Goal: Navigation & Orientation: Find specific page/section

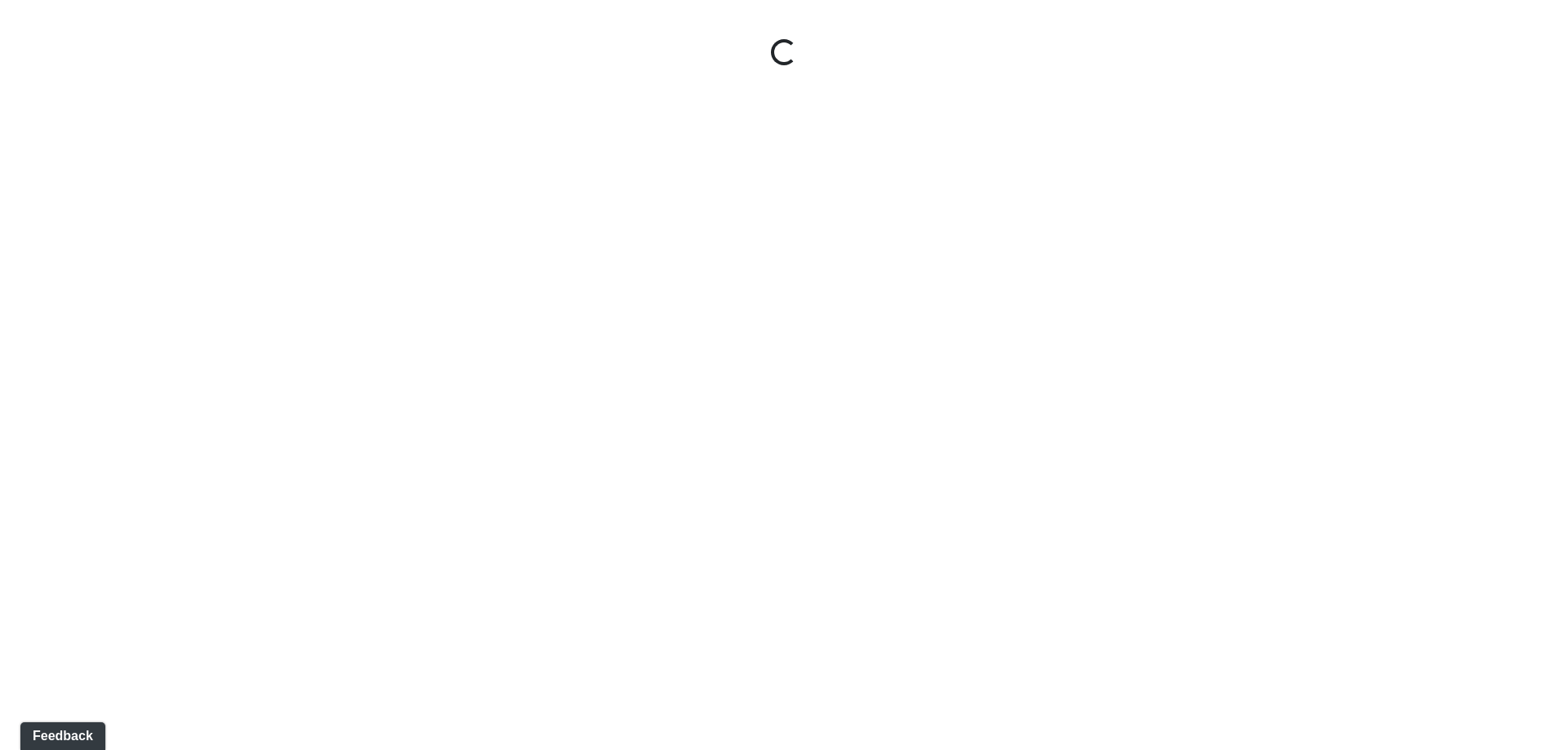
select select "leasing-entrance"
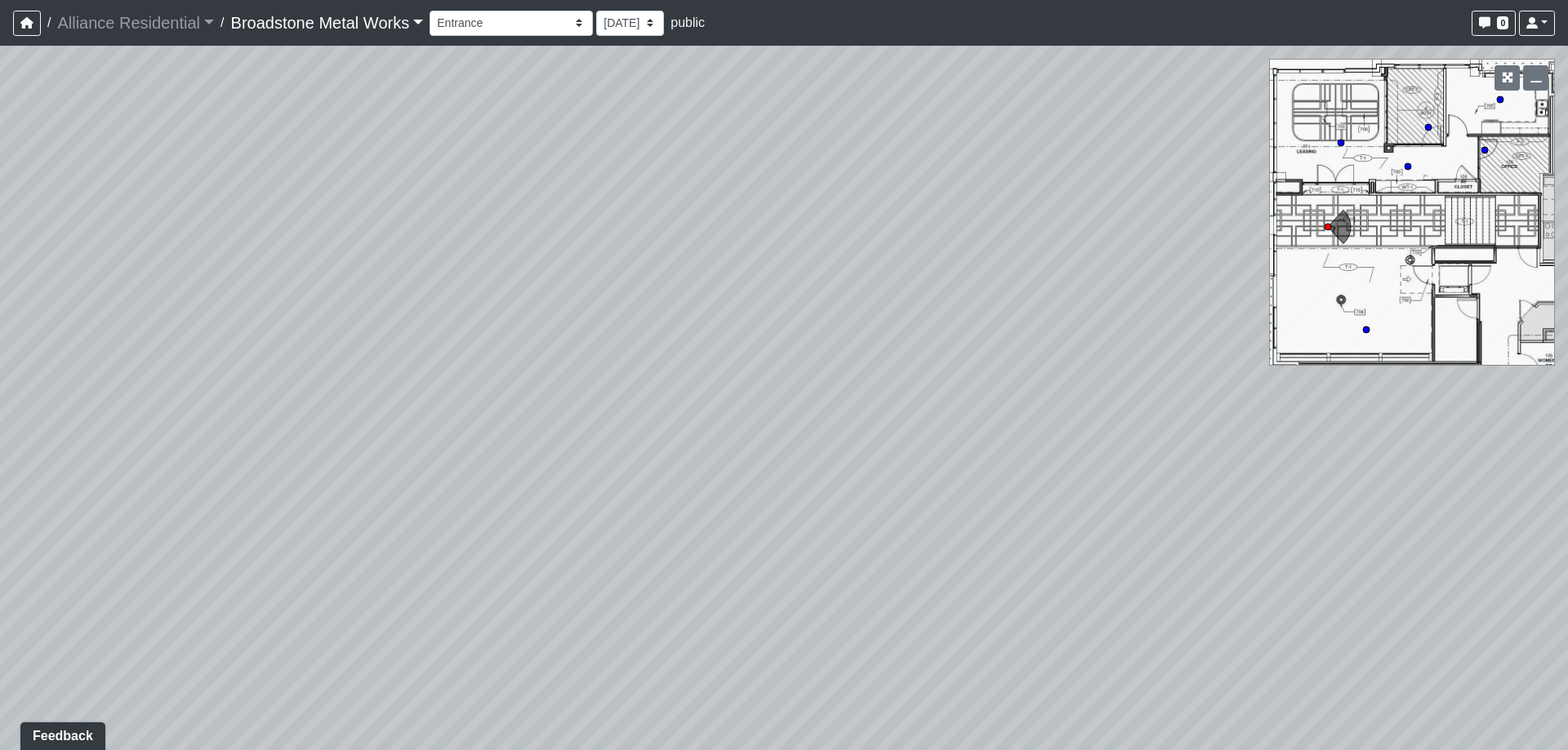
click at [396, 22] on link "Broadstone Metal Works" at bounding box center [327, 22] width 193 height 32
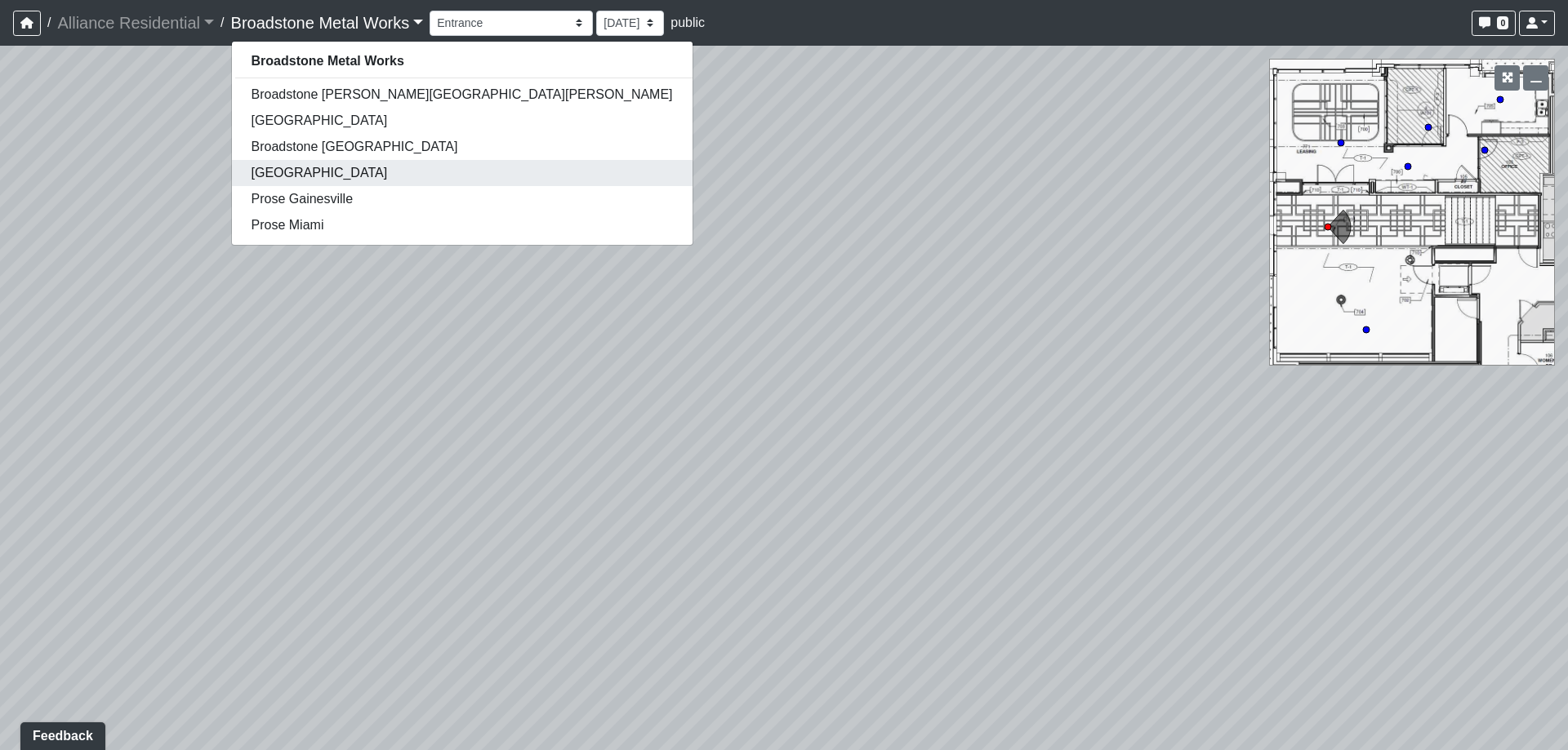
click at [357, 176] on link "[GEOGRAPHIC_DATA]" at bounding box center [462, 173] width 460 height 26
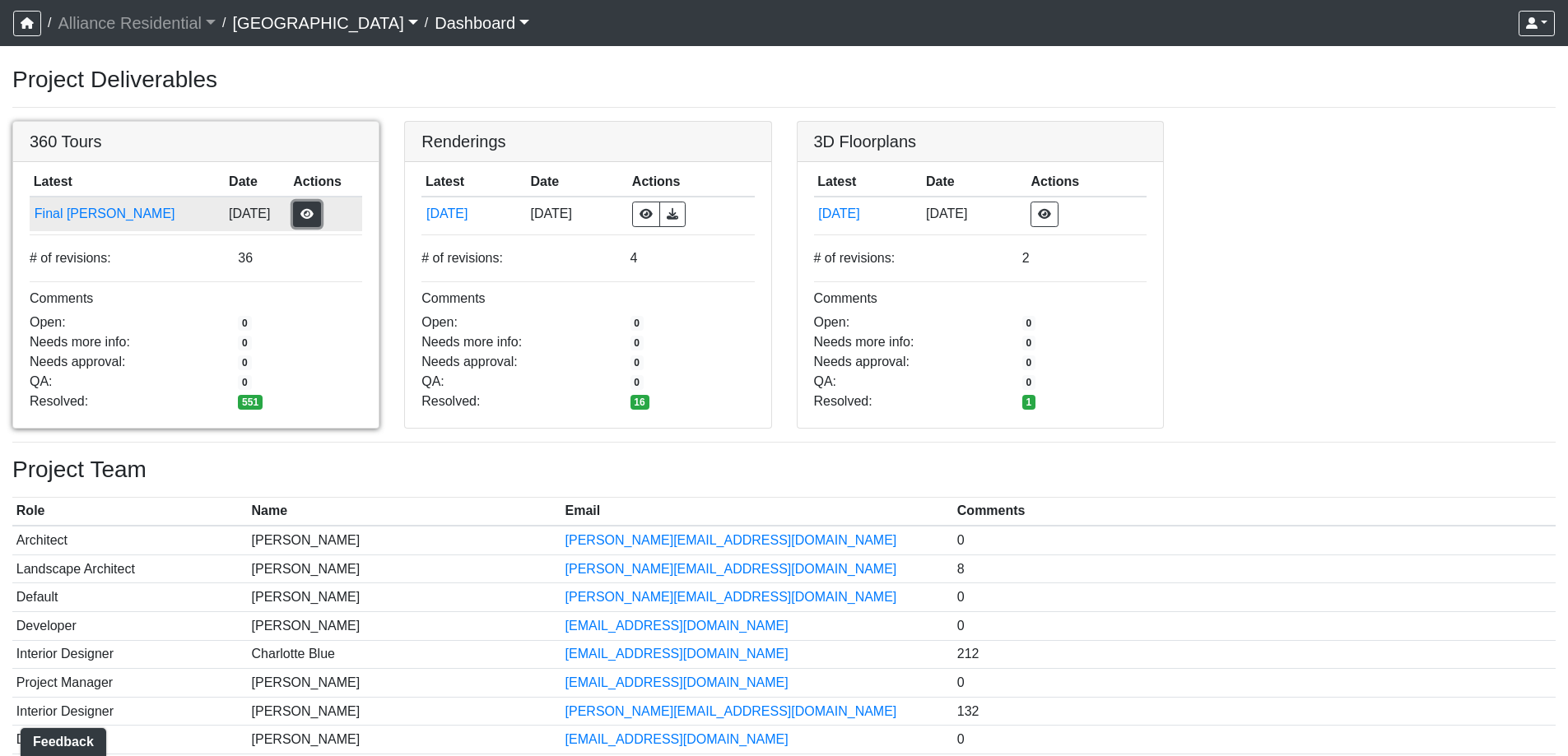
click at [293, 216] on button "button" at bounding box center [307, 214] width 28 height 25
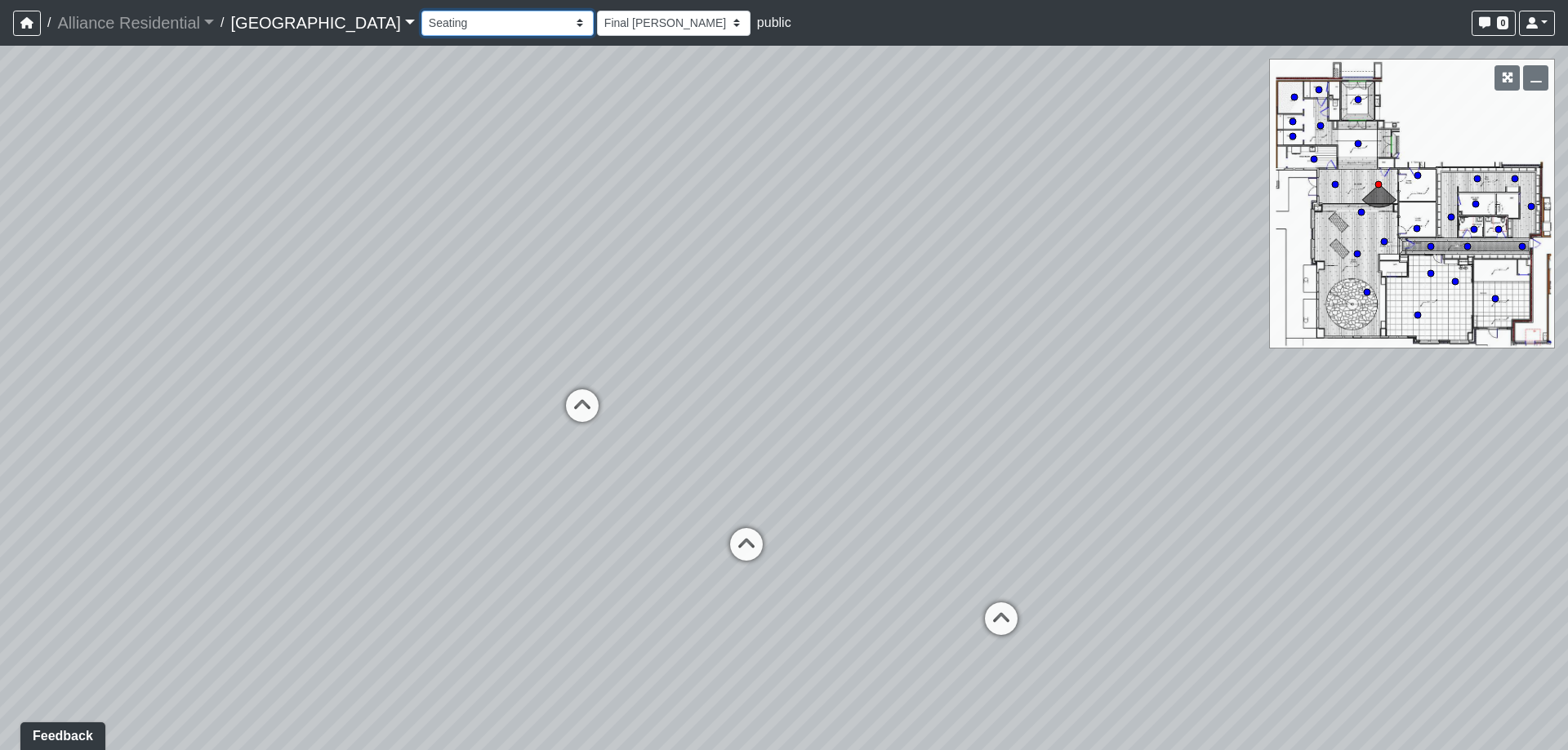
click at [492, 16] on select "Card Room 1 Card Room 2 Community Table Fireplace Hallway Kitchen 1 Kitchen 2 K…" at bounding box center [508, 23] width 172 height 25
click at [422, 11] on select "Card Room 1 Card Room 2 Community Table Fireplace Hallway Kitchen 1 Kitchen 2 K…" at bounding box center [508, 23] width 172 height 25
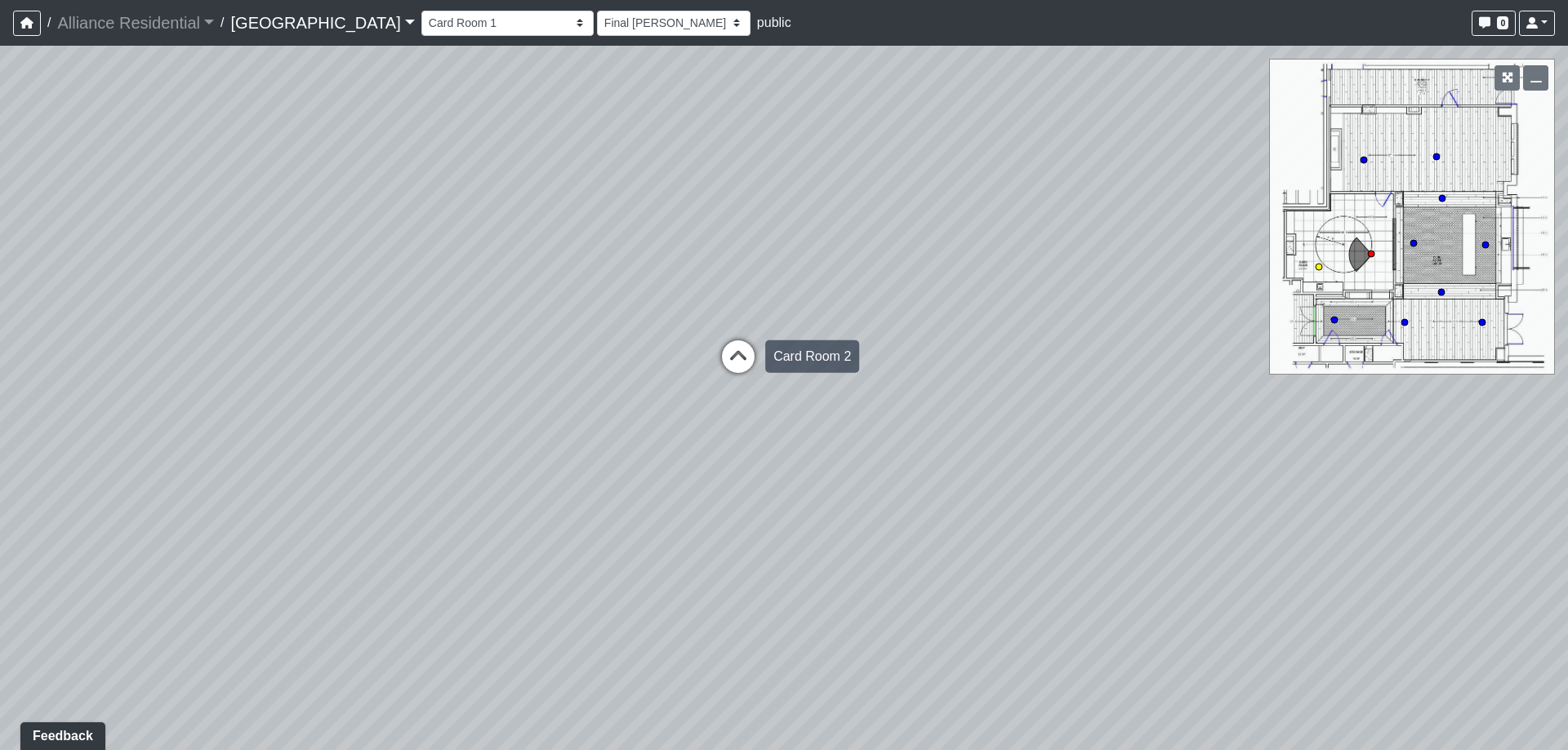
click at [741, 362] on icon at bounding box center [738, 364] width 49 height 49
drag, startPoint x: 743, startPoint y: 350, endPoint x: 390, endPoint y: 309, distance: 355.4
click at [390, 309] on div "Loading... Vestibule 1 Loading... Office 2 Loading... Office 1 Loading... Coffe…" at bounding box center [784, 397] width 1568 height 704
drag, startPoint x: 1098, startPoint y: 394, endPoint x: 459, endPoint y: 447, distance: 641.2
click at [459, 447] on div "Loading... Vestibule 1 Loading... Office 2 Loading... Office 1 Loading... Coffe…" at bounding box center [784, 397] width 1568 height 704
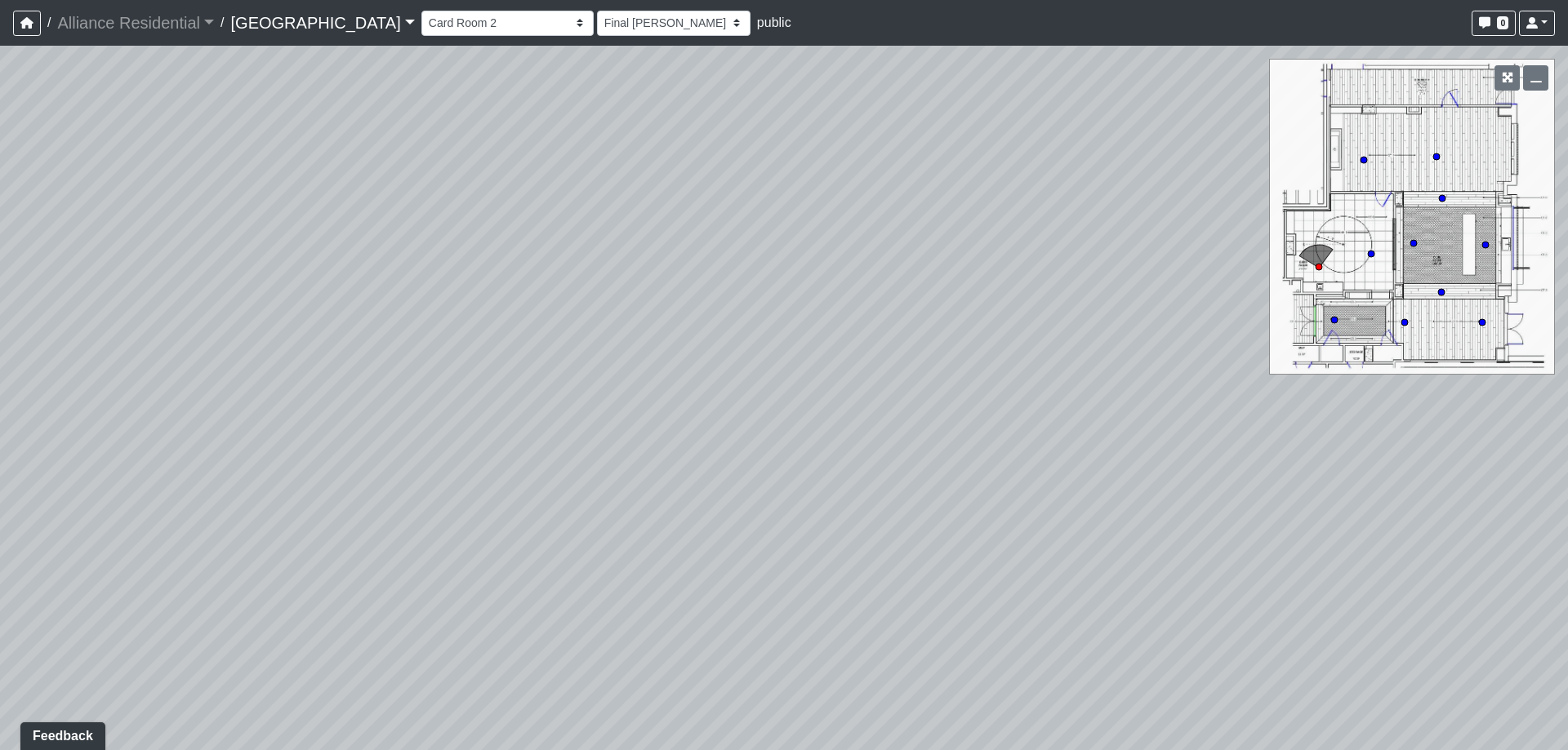
drag, startPoint x: 1036, startPoint y: 381, endPoint x: 338, endPoint y: 361, distance: 698.3
click at [338, 361] on div "Loading... Vestibule 1 Loading... Office 2 Loading... Office 1 Loading... Coffe…" at bounding box center [784, 397] width 1568 height 704
drag, startPoint x: 1056, startPoint y: 358, endPoint x: 392, endPoint y: 262, distance: 670.9
click at [344, 277] on div "Loading... Vestibule 1 Loading... Office 2 Loading... Office 1 Loading... Coffe…" at bounding box center [784, 397] width 1568 height 704
drag, startPoint x: 1133, startPoint y: -98, endPoint x: 766, endPoint y: 332, distance: 565.3
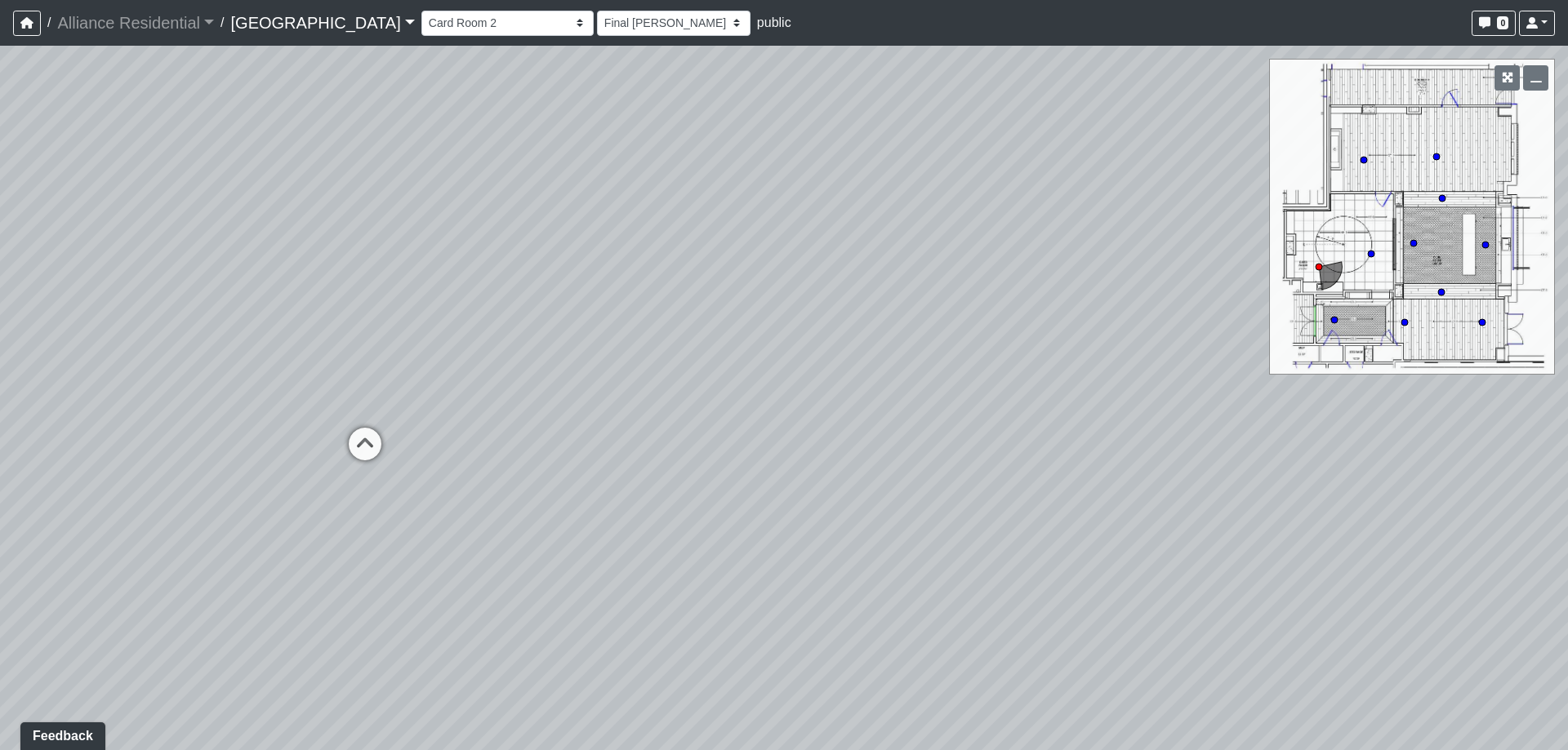
click at [766, 332] on div "Loading... Vestibule 1 Loading... Office 2 Loading... Office 1 Loading... Coffe…" at bounding box center [784, 397] width 1568 height 704
drag, startPoint x: 598, startPoint y: 465, endPoint x: 1461, endPoint y: 379, distance: 867.3
click at [1490, 379] on div "Loading... Vestibule 1 Loading... Office 2 Loading... Office 1 Loading... Coffe…" at bounding box center [784, 397] width 1568 height 704
drag, startPoint x: 641, startPoint y: 422, endPoint x: 1183, endPoint y: 418, distance: 542.0
click at [1183, 418] on div "Loading... Vestibule 1 Loading... Office 2 Loading... Office 1 Loading... Coffe…" at bounding box center [784, 397] width 1568 height 704
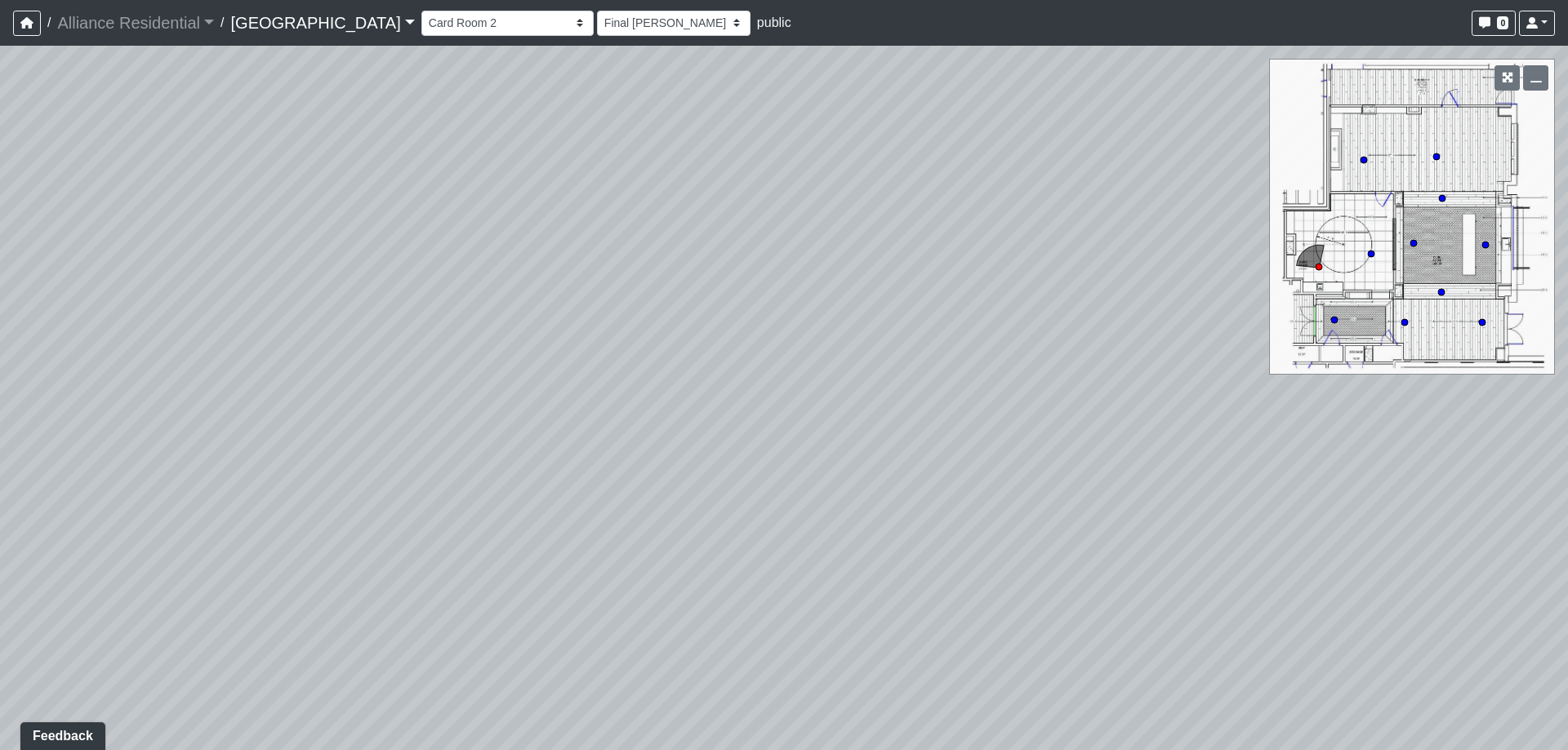
drag, startPoint x: 854, startPoint y: 419, endPoint x: 567, endPoint y: 313, distance: 305.9
click at [214, 286] on div "Loading... Vestibule 1 Loading... Office 2 Loading... Office 1 Loading... Coffe…" at bounding box center [784, 397] width 1568 height 704
drag, startPoint x: 925, startPoint y: 348, endPoint x: 440, endPoint y: 367, distance: 485.4
click at [347, 365] on div "Loading... Vestibule 1 Loading... Office 2 Loading... Office 1 Loading... Coffe…" at bounding box center [784, 397] width 1568 height 704
click at [1087, 219] on icon at bounding box center [1077, 235] width 49 height 49
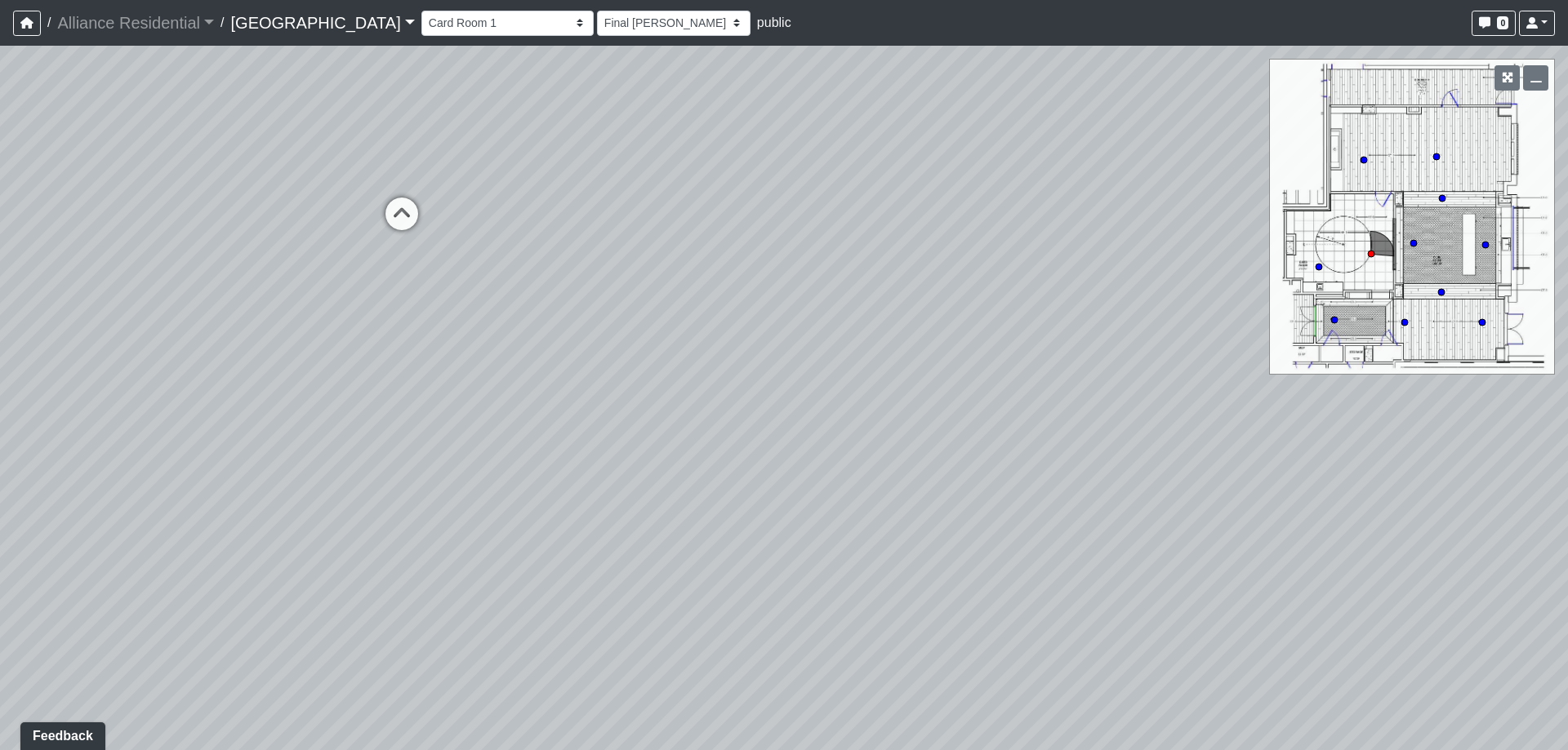
drag, startPoint x: 534, startPoint y: 221, endPoint x: 996, endPoint y: 302, distance: 469.0
click at [1178, 304] on div "Loading... Vestibule 1 Loading... Office 2 Loading... Office 1 Loading... Coffe…" at bounding box center [784, 397] width 1568 height 704
drag, startPoint x: 1147, startPoint y: 317, endPoint x: 1167, endPoint y: 322, distance: 20.6
click at [1167, 322] on div "Loading... Vestibule 1 Loading... Office 2 Loading... Office 1 Loading... Coffe…" at bounding box center [784, 397] width 1568 height 704
drag, startPoint x: 766, startPoint y: 327, endPoint x: 1020, endPoint y: 424, distance: 271.9
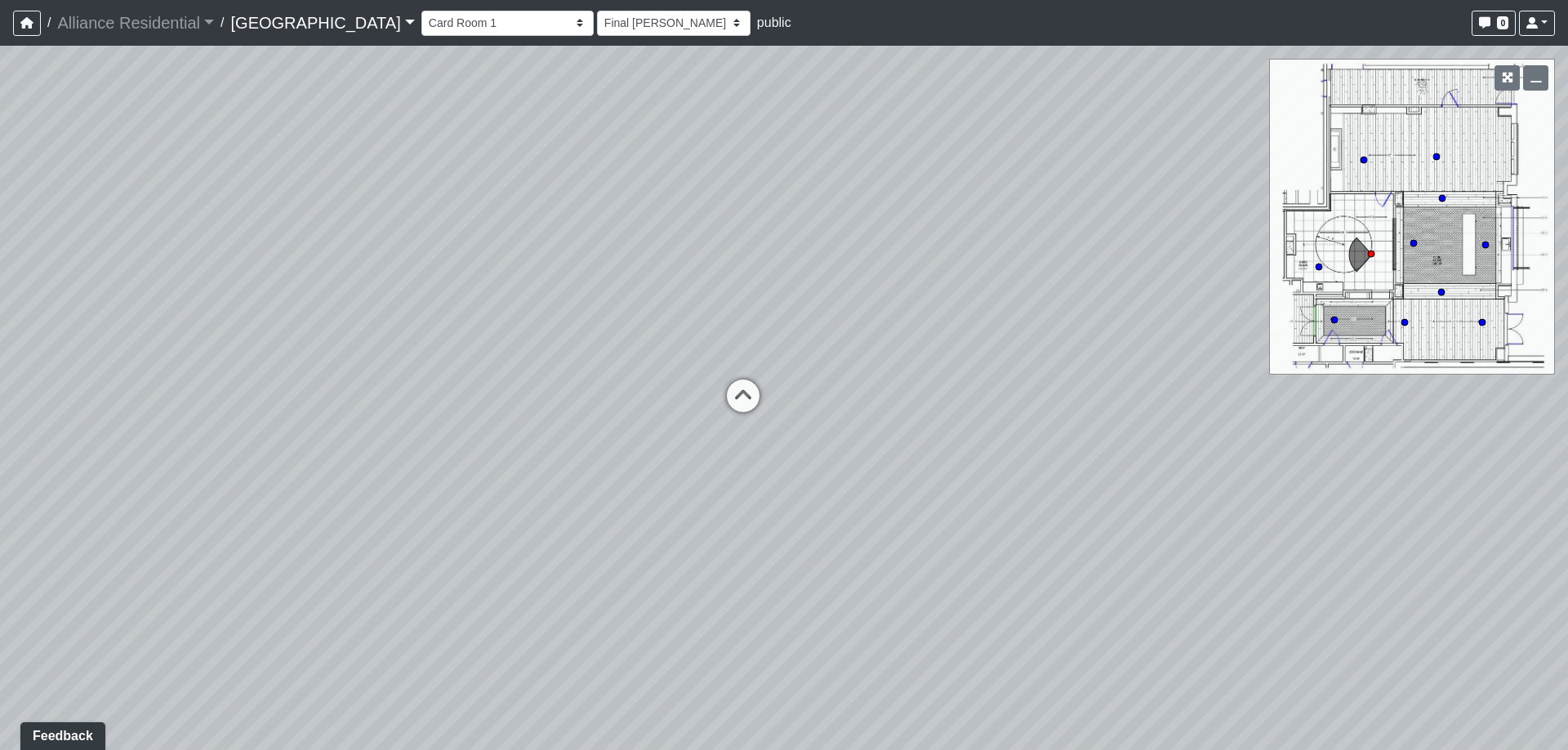
click at [1020, 424] on div "Loading... Vestibule 1 Loading... Office 2 Loading... Office 1 Loading... Coffe…" at bounding box center [784, 397] width 1568 height 704
drag, startPoint x: 71, startPoint y: 355, endPoint x: 1281, endPoint y: 178, distance: 1222.9
click at [1529, 138] on div "Loading... Vestibule 1 Loading... Office 2 Loading... Office 1 Loading... Coffe…" at bounding box center [784, 397] width 1568 height 704
click at [921, 176] on icon at bounding box center [919, 186] width 49 height 49
drag, startPoint x: 1027, startPoint y: 274, endPoint x: 234, endPoint y: 333, distance: 795.2
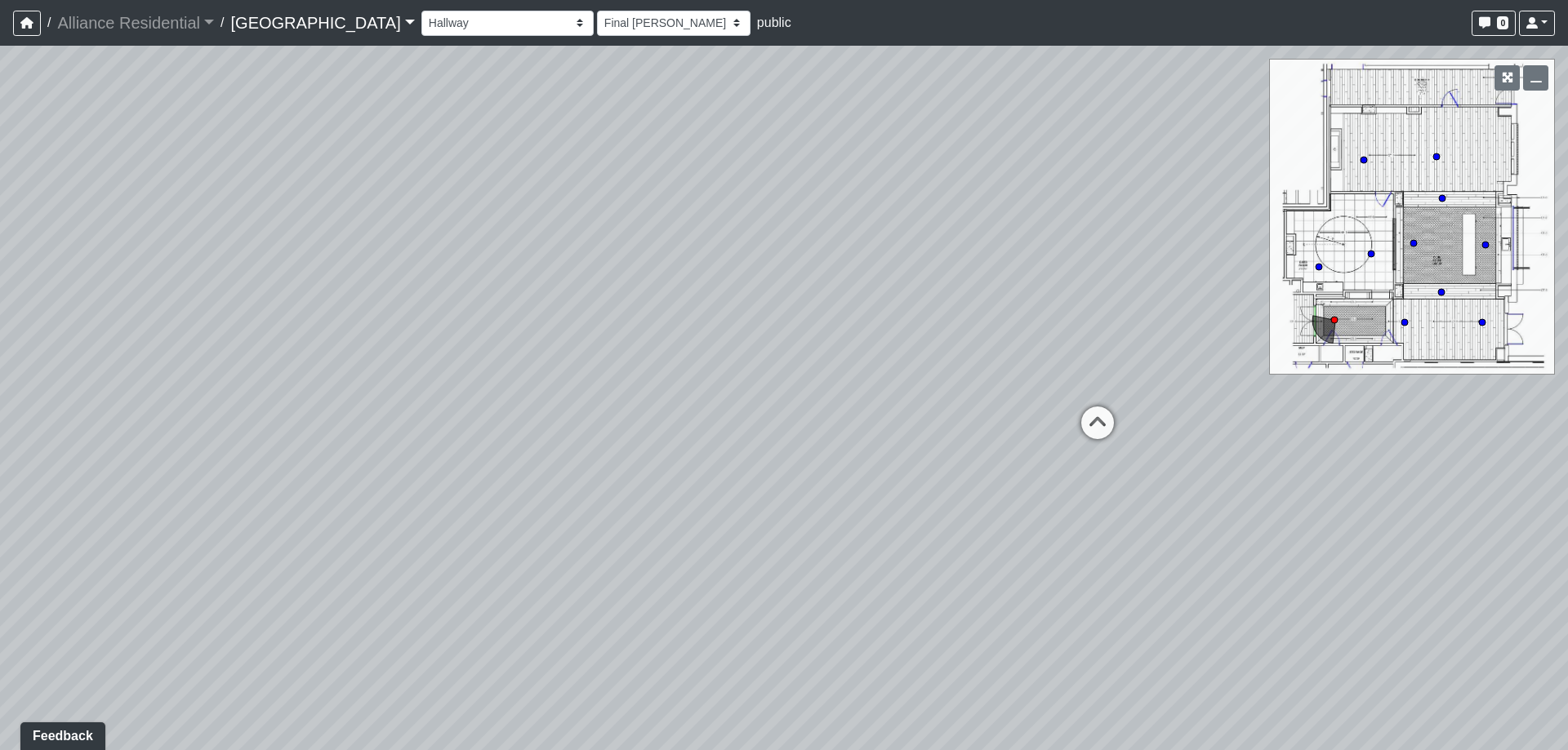
click at [41, 361] on div "Loading... Vestibule 1 Loading... Office 2 Loading... Office 1 Loading... Coffe…" at bounding box center [784, 397] width 1568 height 704
click at [1086, 423] on icon at bounding box center [1097, 429] width 49 height 49
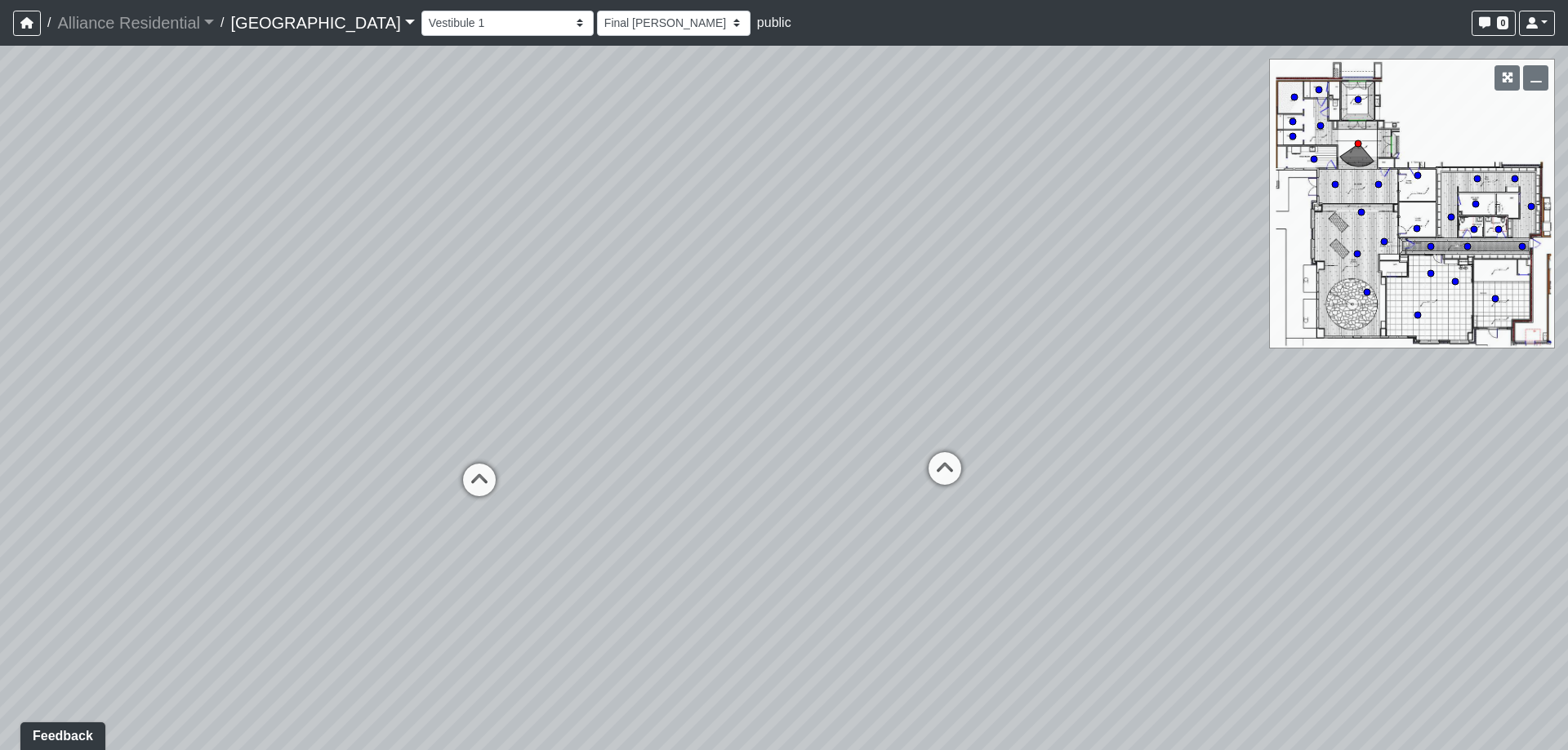
drag, startPoint x: 601, startPoint y: 275, endPoint x: 976, endPoint y: 366, distance: 385.9
click at [1125, 313] on div "Loading... Vestibule 1 Loading... Office 2 Loading... Office 1 Loading... Coffe…" at bounding box center [784, 397] width 1568 height 704
click at [924, 478] on icon at bounding box center [932, 481] width 49 height 49
click at [248, 571] on icon at bounding box center [243, 583] width 49 height 49
click at [760, 480] on icon at bounding box center [749, 477] width 49 height 49
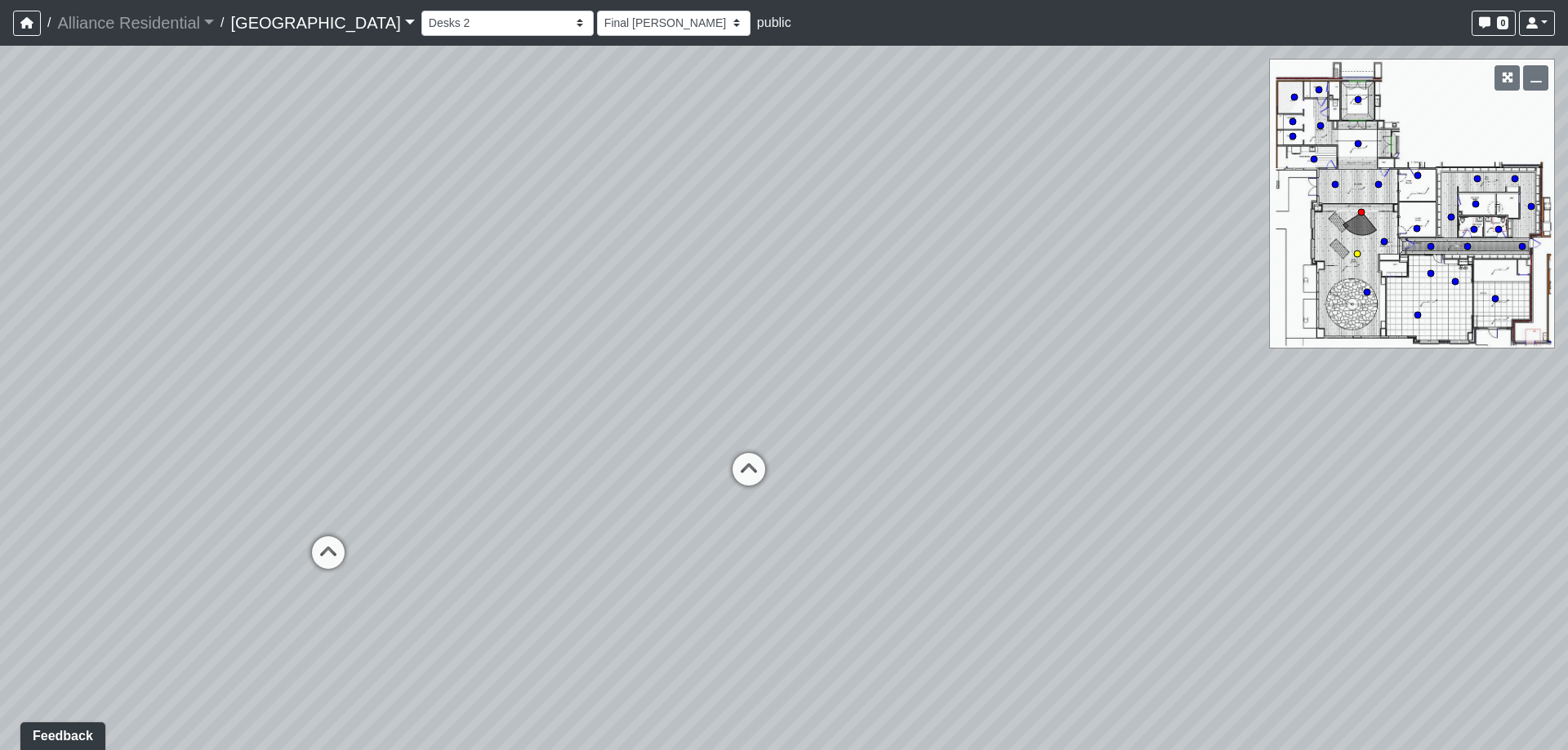
select select "ipPMDNKJZTeZCfpWXbRxaj"
drag, startPoint x: 437, startPoint y: 358, endPoint x: 722, endPoint y: 503, distance: 319.8
click at [722, 503] on div "Loading... Vestibule 1 Loading... Office 2 Loading... Office 1 Loading... Coffe…" at bounding box center [784, 397] width 1568 height 704
